Goal: Check status: Check status

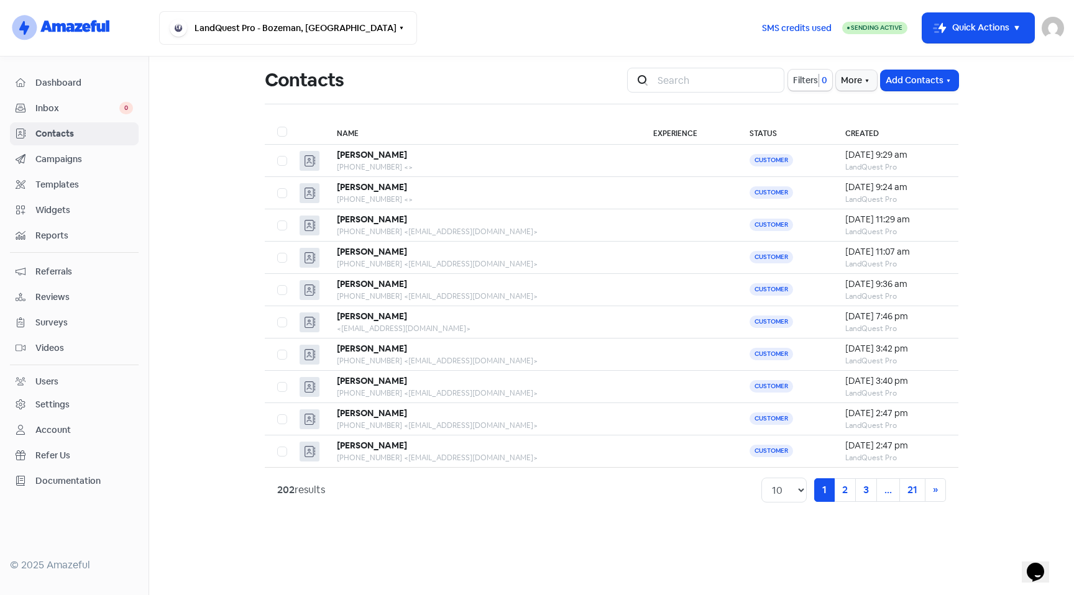
click at [61, 163] on span "Campaigns" at bounding box center [84, 159] width 98 height 13
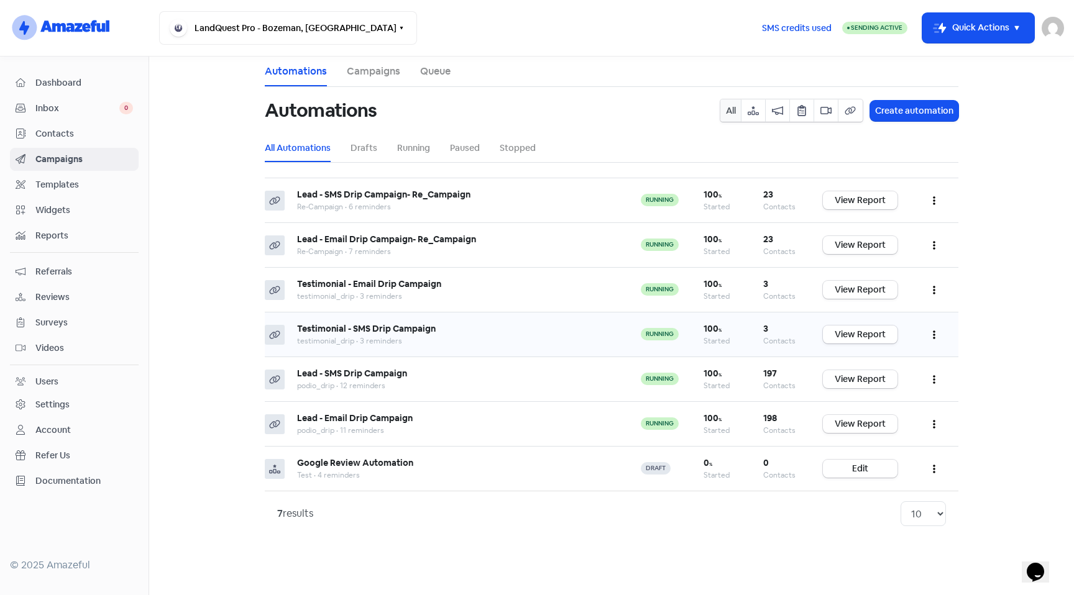
click at [424, 325] on b "Testimonial - SMS Drip Campaign" at bounding box center [366, 328] width 139 height 11
click at [423, 143] on link "Running" at bounding box center [413, 148] width 33 height 13
click at [416, 333] on b "Testimonial - SMS Drip Campaign" at bounding box center [366, 328] width 139 height 11
click at [870, 334] on link "View Report" at bounding box center [860, 335] width 75 height 18
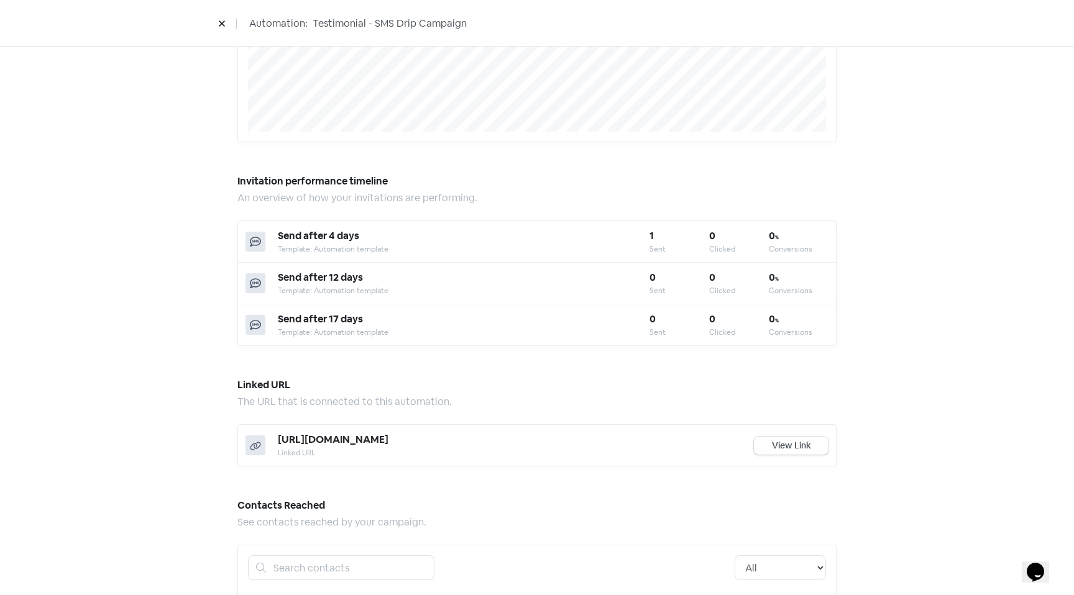
scroll to position [452, 0]
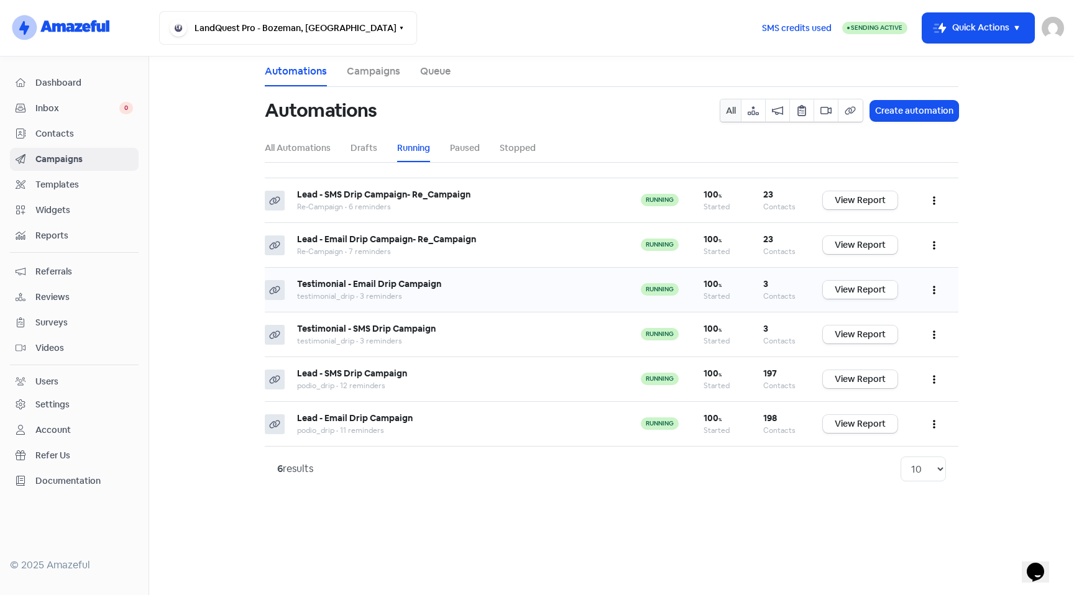
click at [880, 293] on link "View Report" at bounding box center [860, 290] width 75 height 18
